Goal: Feedback & Contribution: Submit feedback/report problem

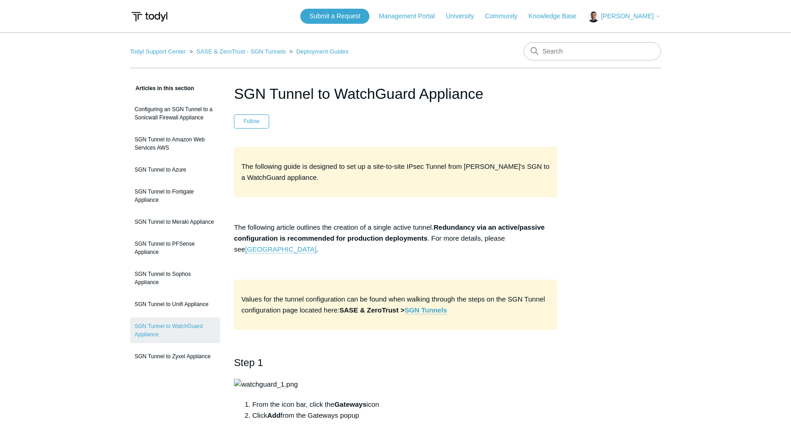
drag, startPoint x: 235, startPoint y: 96, endPoint x: 501, endPoint y: 89, distance: 266.1
click at [504, 89] on h1 "SGN Tunnel to WatchGuard Appliance" at bounding box center [395, 94] width 323 height 22
copy h1 "SGN Tunnel to WatchGuard Appliance"
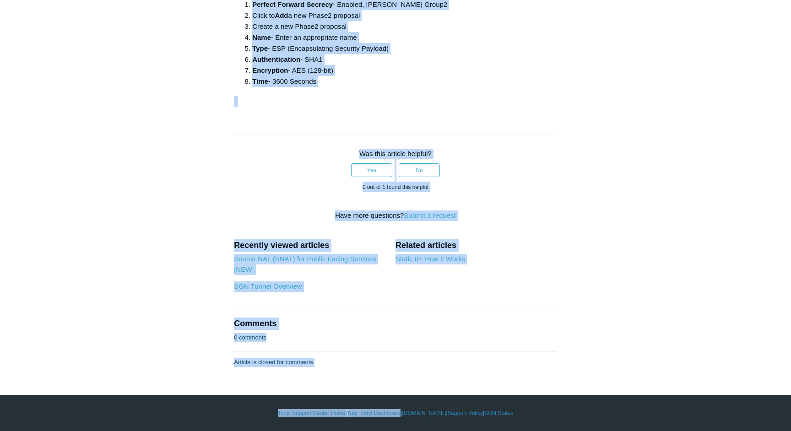
scroll to position [2740, 0]
drag, startPoint x: 242, startPoint y: 166, endPoint x: 405, endPoint y: 87, distance: 181.0
copy div "The following guide is designed to set up a site-to-site IPsec Tunnel from Tody…"
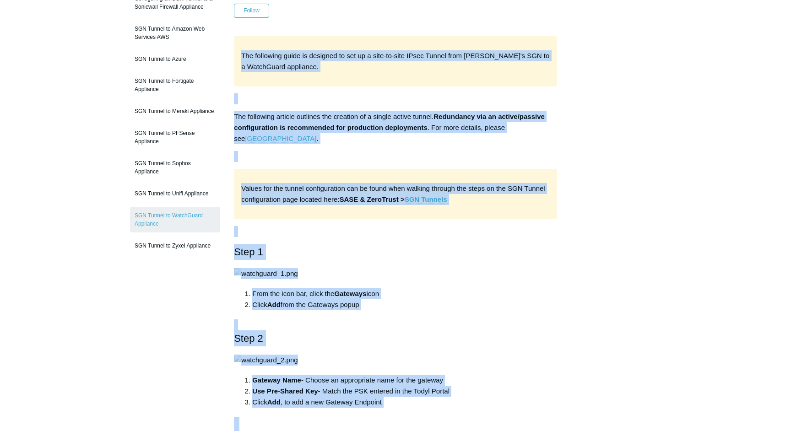
scroll to position [0, 0]
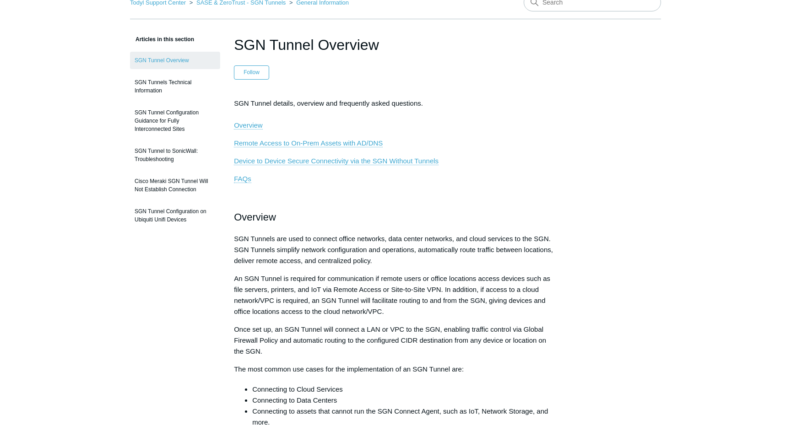
scroll to position [53, 0]
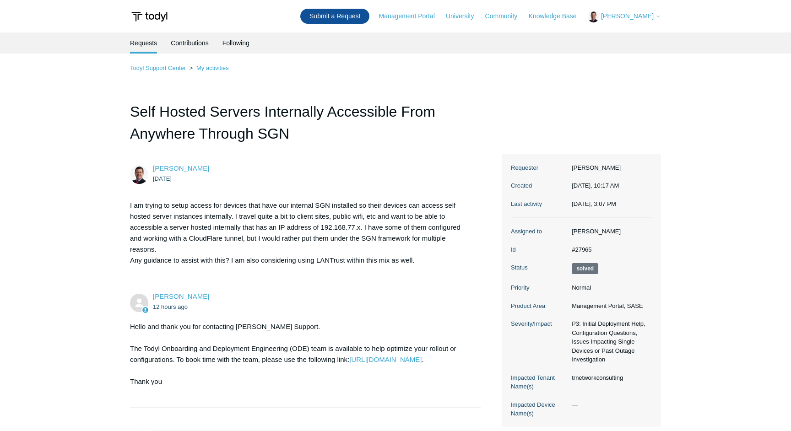
click at [355, 16] on link "Submit a Request" at bounding box center [334, 16] width 69 height 15
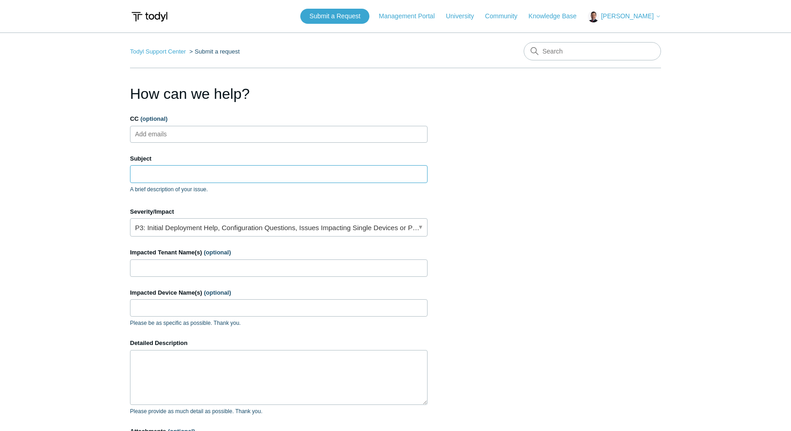
click at [174, 171] on input "Subject" at bounding box center [279, 173] width 298 height 17
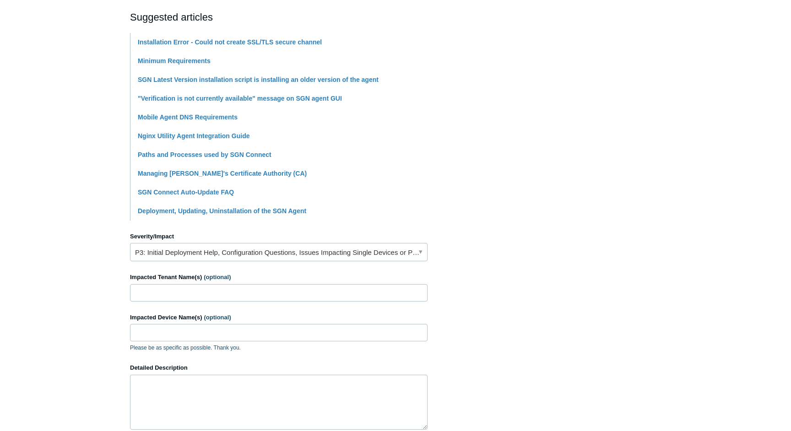
scroll to position [205, 0]
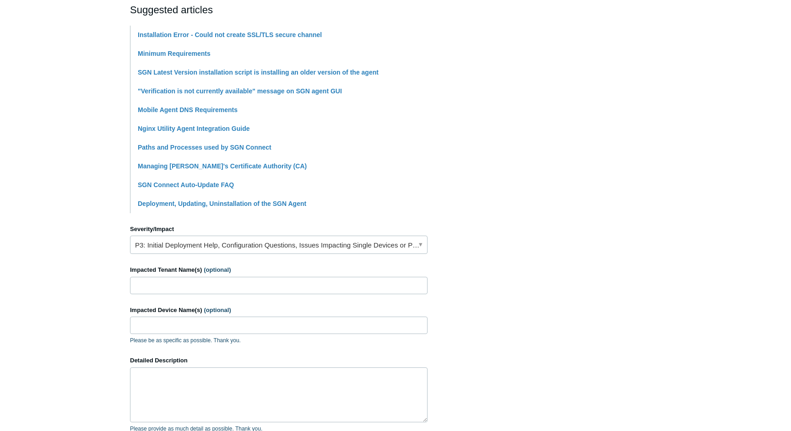
type input "Linux Agent Will Not Install"
click at [185, 287] on input "Impacted Tenant Name(s) (optional)" at bounding box center [279, 285] width 298 height 17
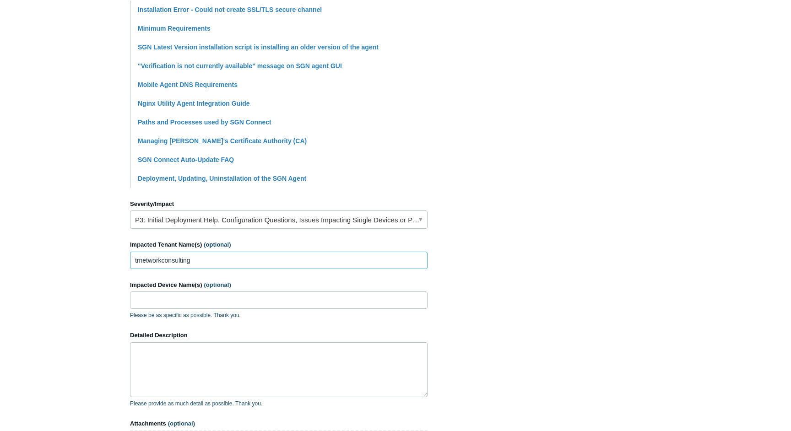
scroll to position [231, 0]
type input "trnetworkconsulting"
click at [217, 357] on textarea "Detailed Description" at bounding box center [279, 369] width 298 height 55
paste textarea "https://app.screencast.com/kkgqcwI5e94lC"
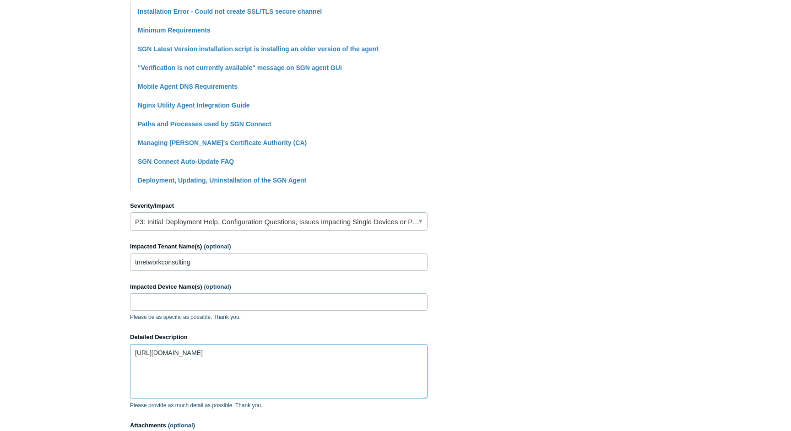
scroll to position [226, 0]
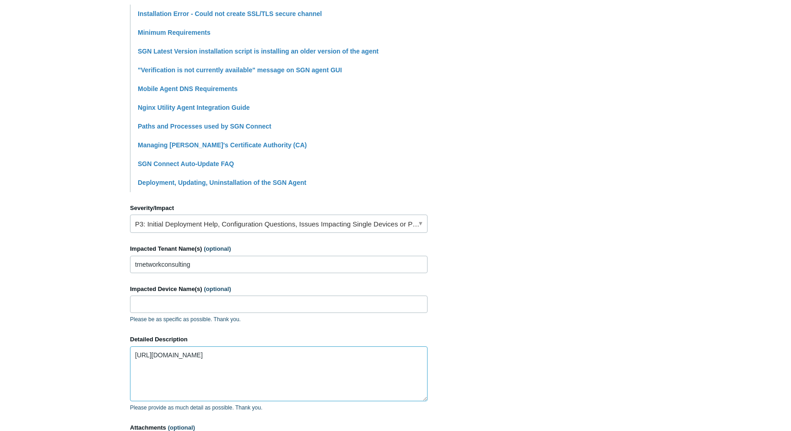
click at [164, 348] on textarea "https://app.screencast.com/kkgqcwI5e94lC" at bounding box center [279, 374] width 298 height 55
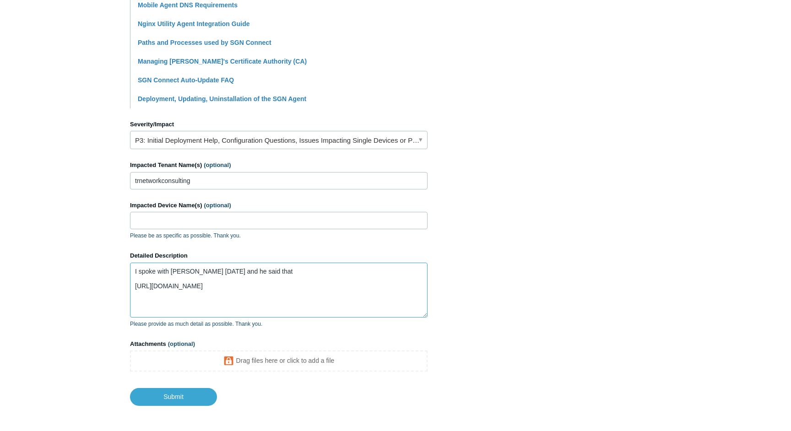
scroll to position [311, 0]
paste textarea "root@app03:~# cat /etc/issue Debian GNU/Linux 12 \n \l"
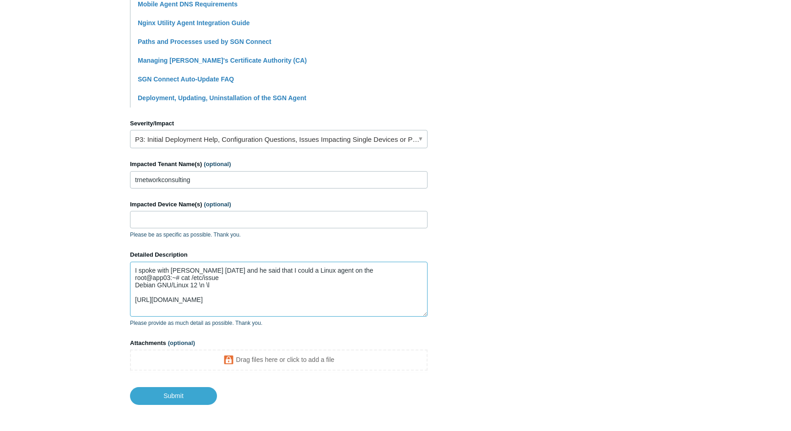
scroll to position [309, 0]
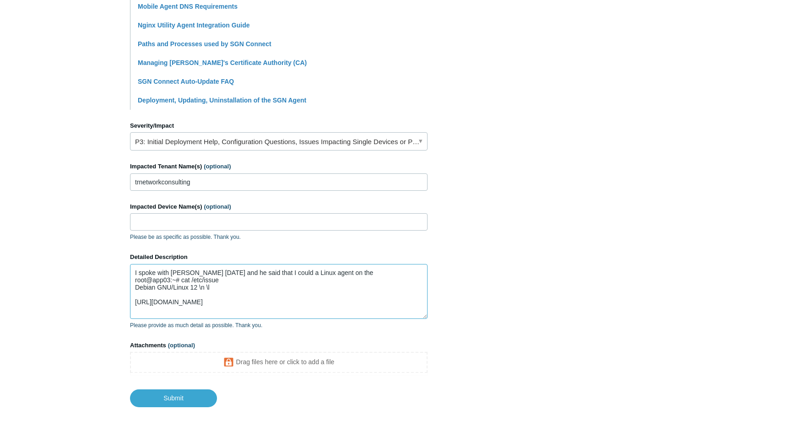
click at [372, 272] on textarea "I spoke with Matt C today and he said that I could a Linux agent on the root@ap…" at bounding box center [279, 291] width 298 height 55
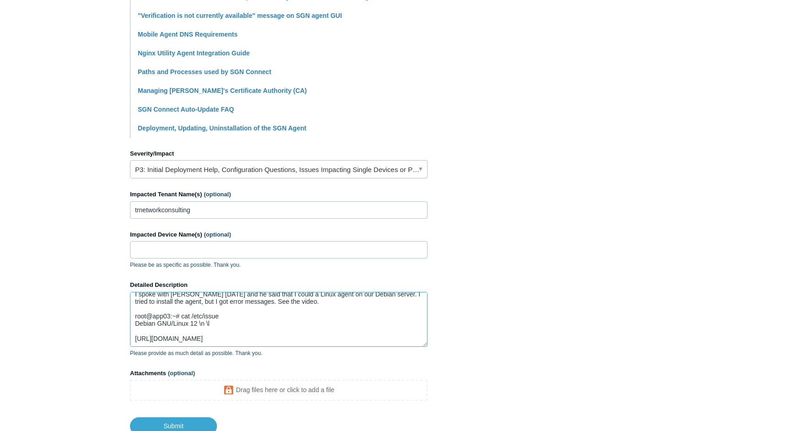
scroll to position [348, 0]
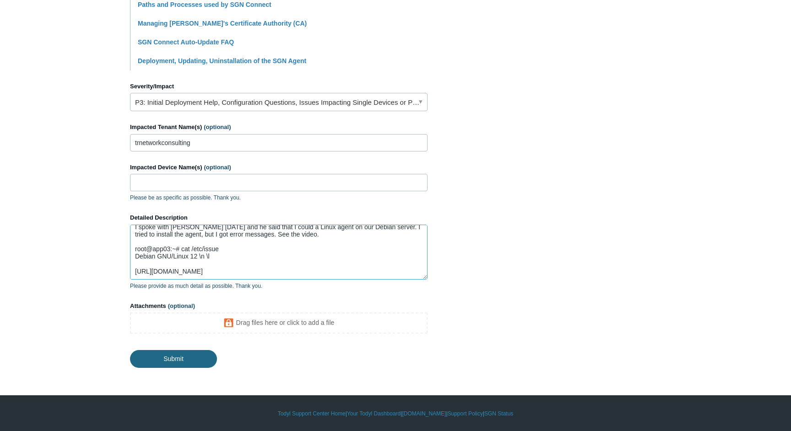
type textarea "I spoke with Matt C today and he said that I could a Linux agent on our Debian …"
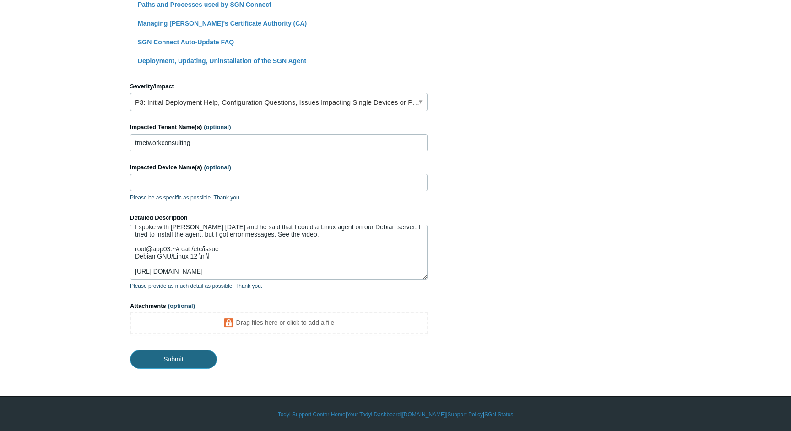
click at [189, 358] on input "Submit" at bounding box center [173, 359] width 87 height 18
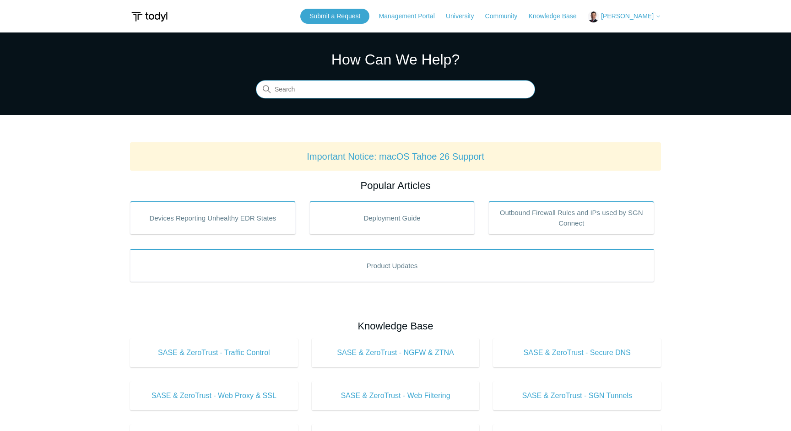
click at [371, 87] on input "Search" at bounding box center [395, 90] width 279 height 18
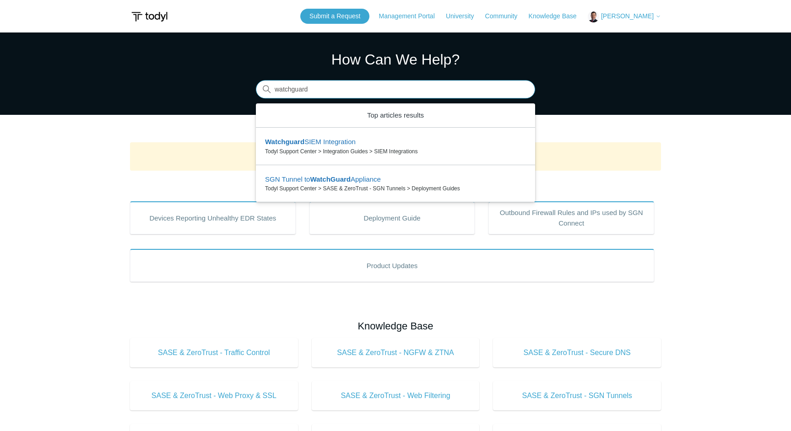
type input "watchguard"
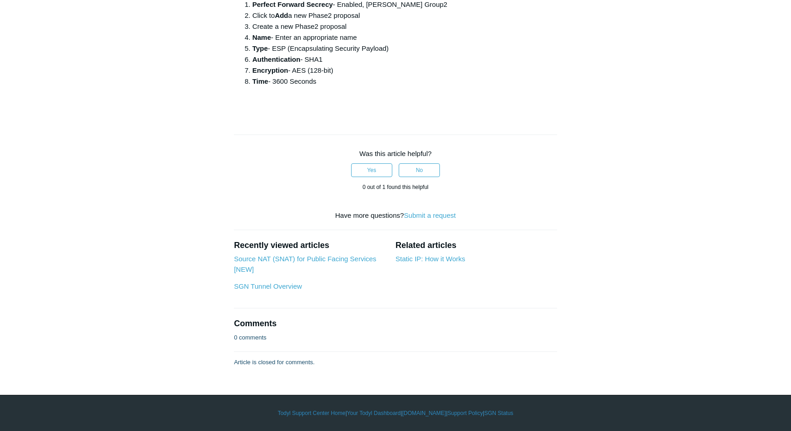
scroll to position [2675, 0]
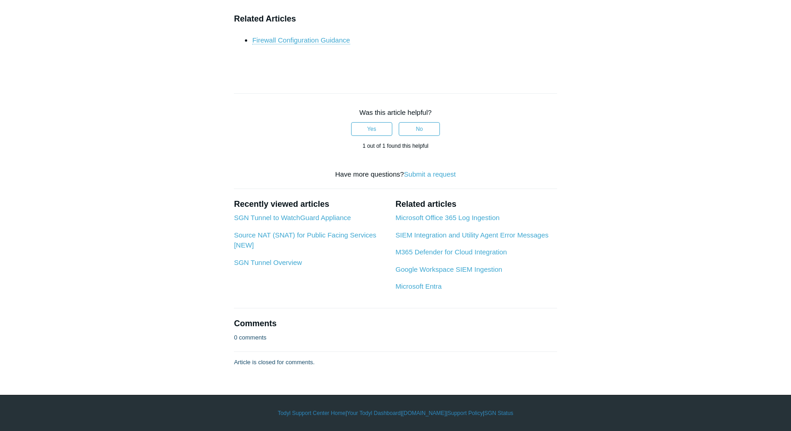
scroll to position [3176, 0]
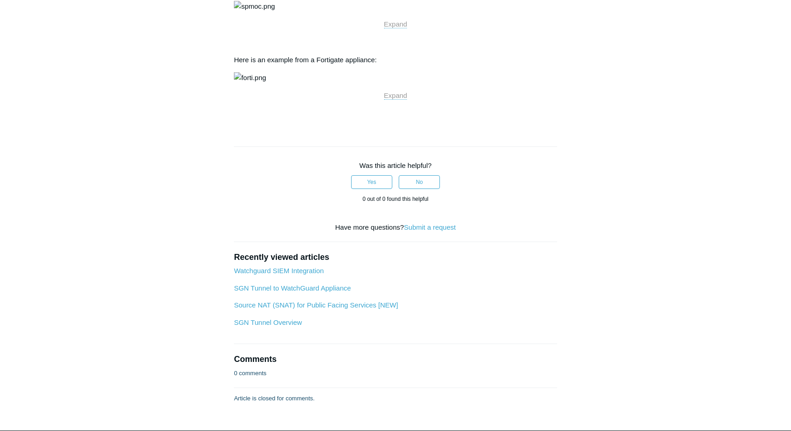
scroll to position [1062, 0]
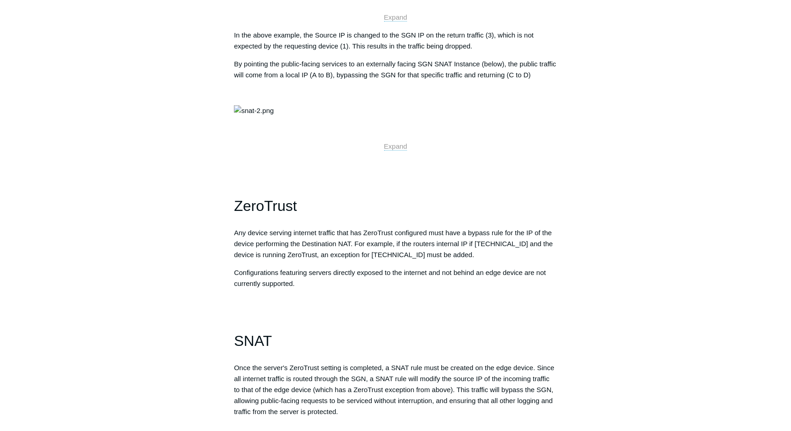
scroll to position [408, 0]
